Goal: Use online tool/utility

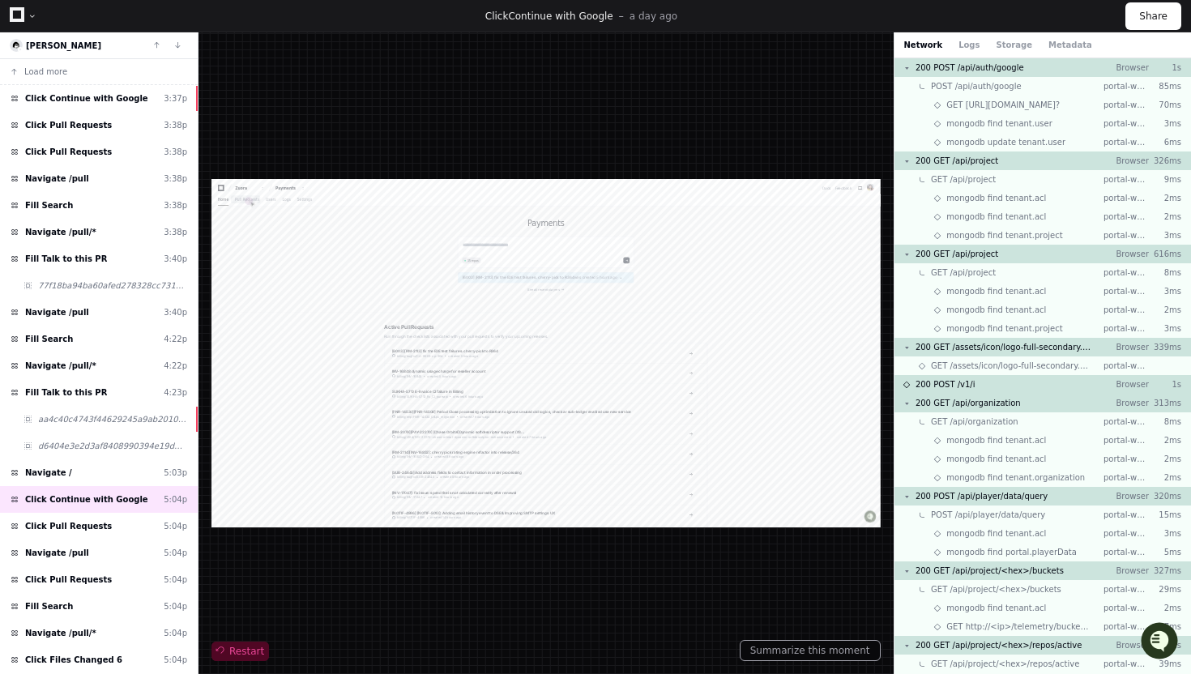
click at [246, 647] on span "Restart" at bounding box center [240, 651] width 48 height 13
click at [344, 139] on div "Restart" at bounding box center [546, 353] width 669 height 616
